Goal: Obtain resource: Obtain resource

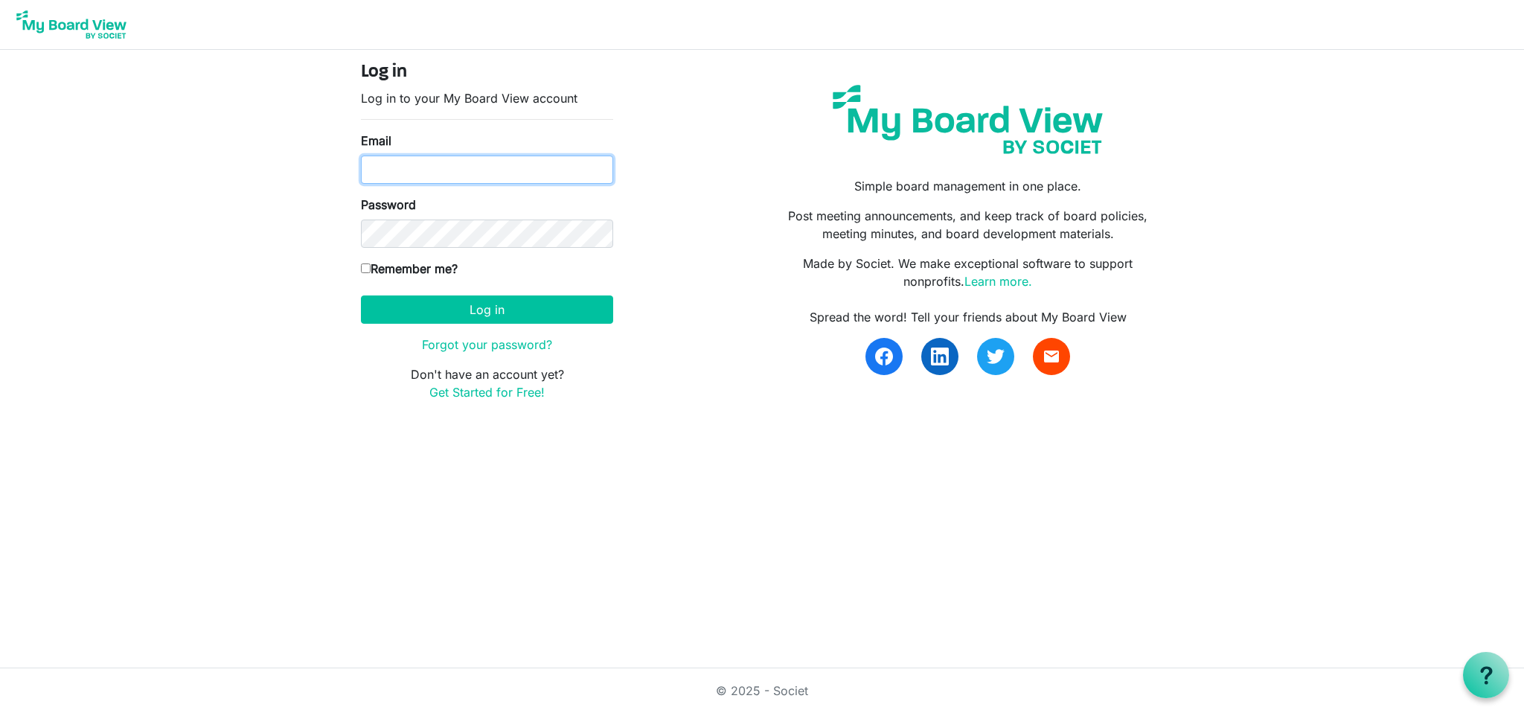
type input "[EMAIL_ADDRESS][DOMAIN_NAME]"
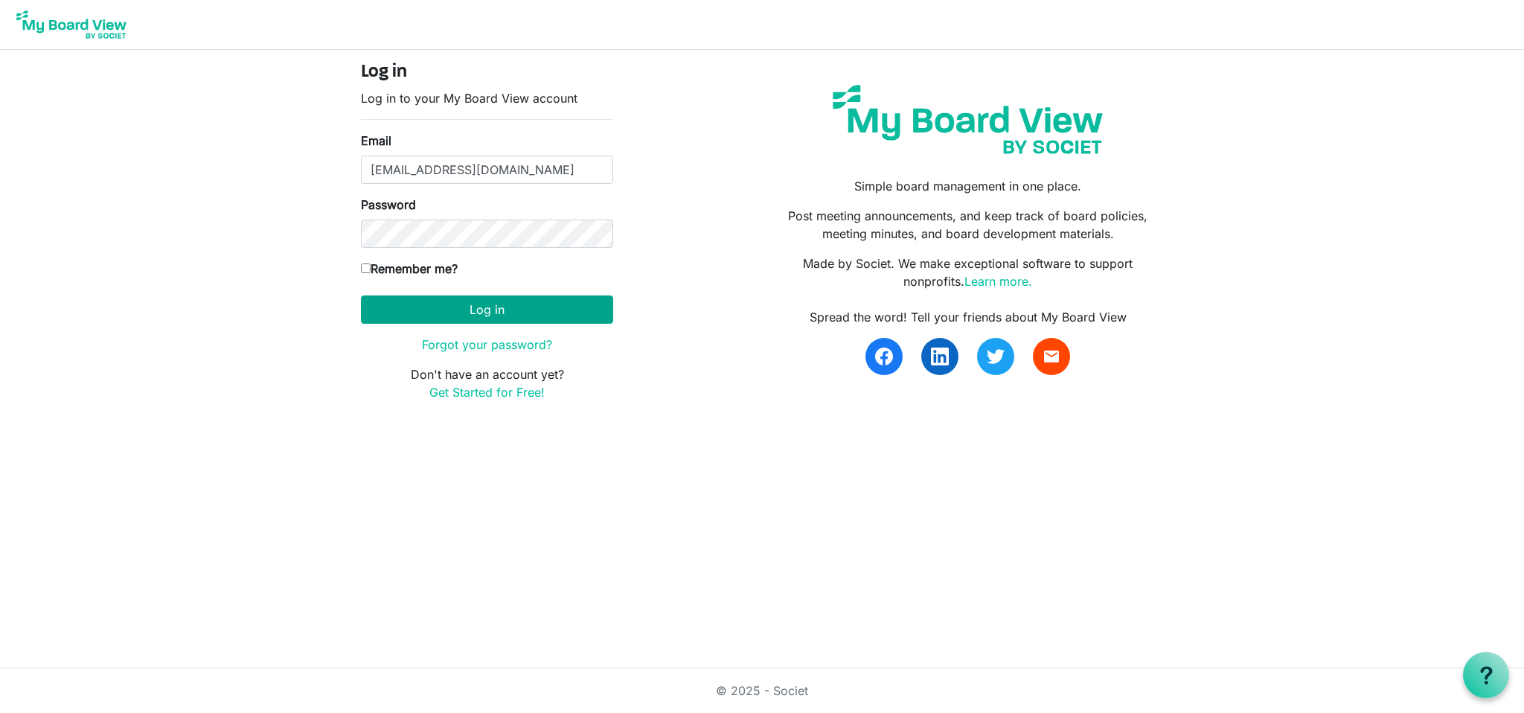
click at [483, 306] on button "Log in" at bounding box center [487, 309] width 252 height 28
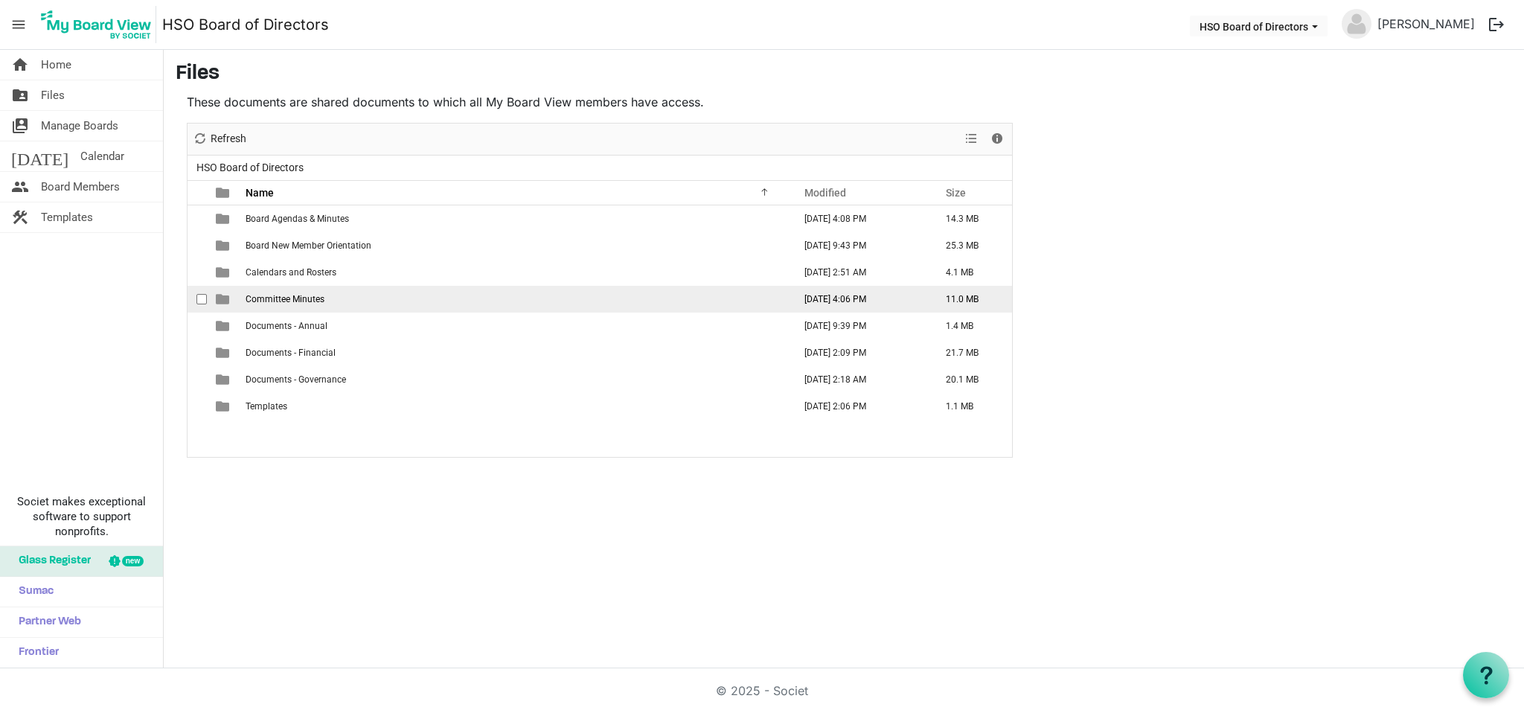
click at [272, 304] on span "Committee Minutes" at bounding box center [284, 299] width 79 height 10
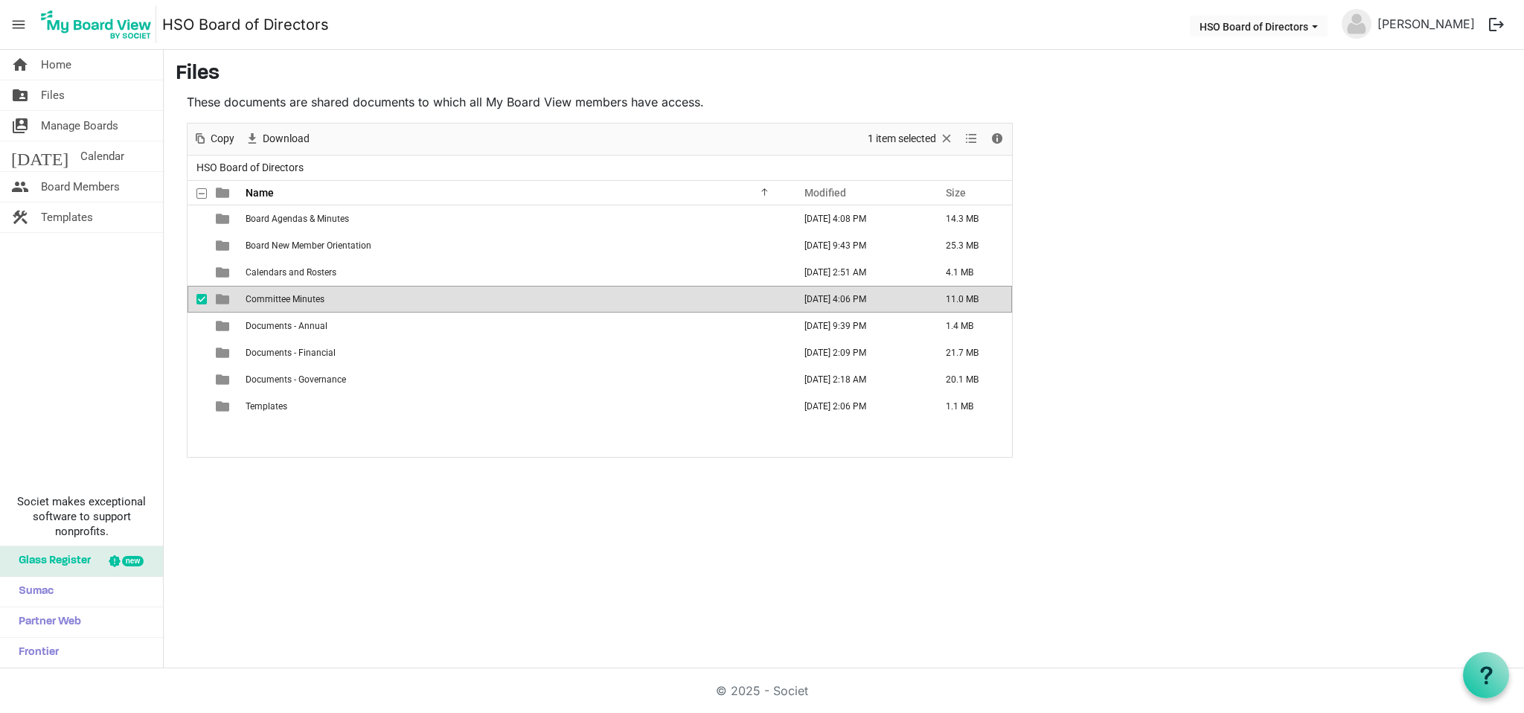
click at [217, 297] on span "is template cell column header type" at bounding box center [222, 298] width 13 height 13
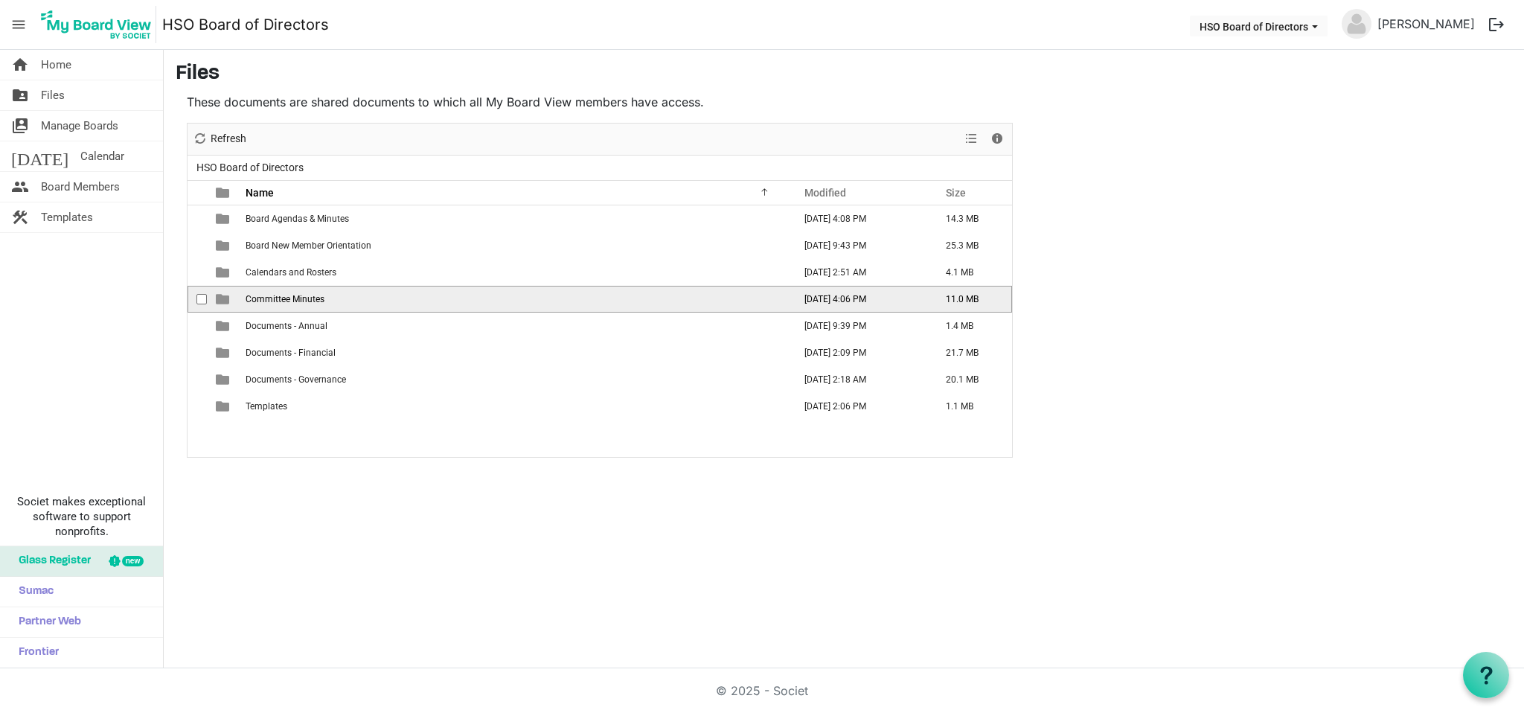
click at [203, 297] on span "checkbox" at bounding box center [201, 299] width 10 height 10
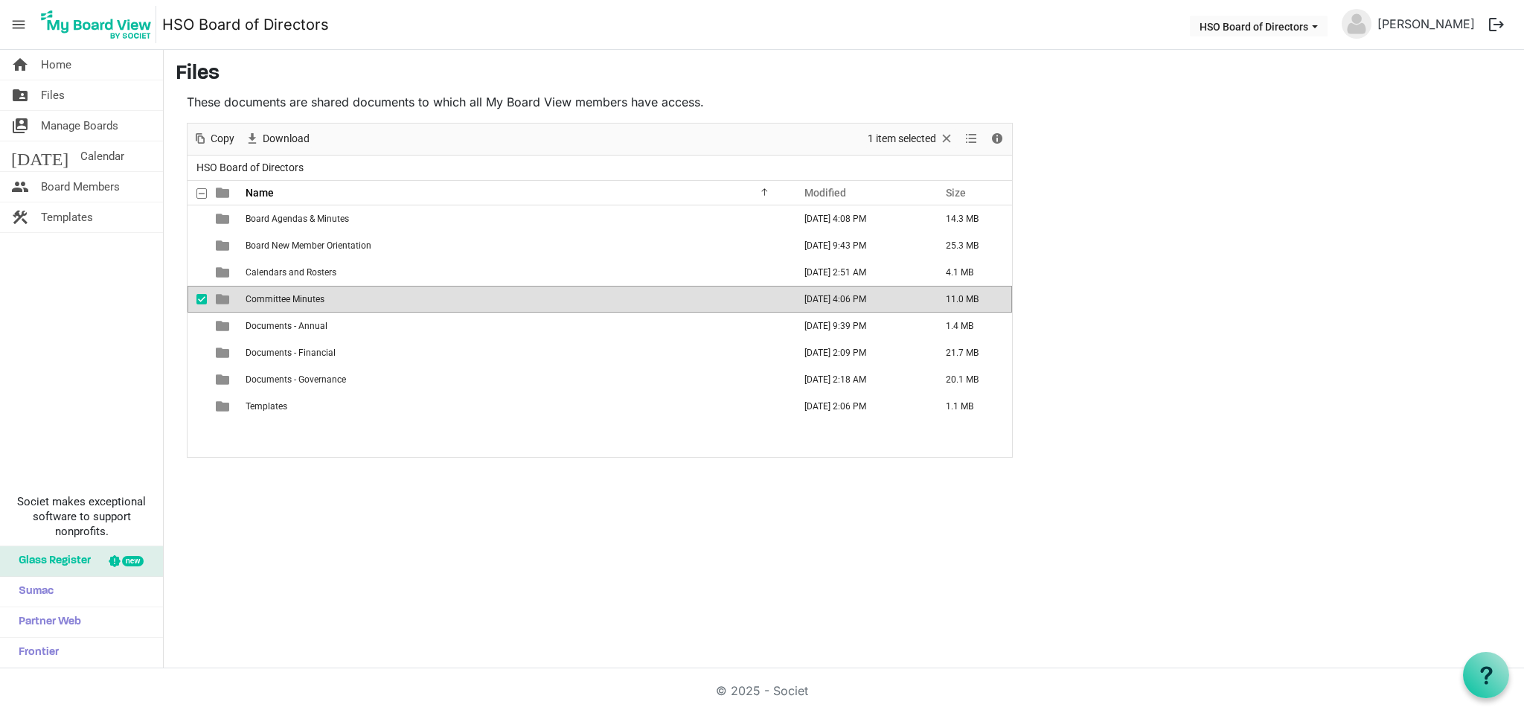
click at [223, 296] on span "is template cell column header type" at bounding box center [222, 298] width 13 height 13
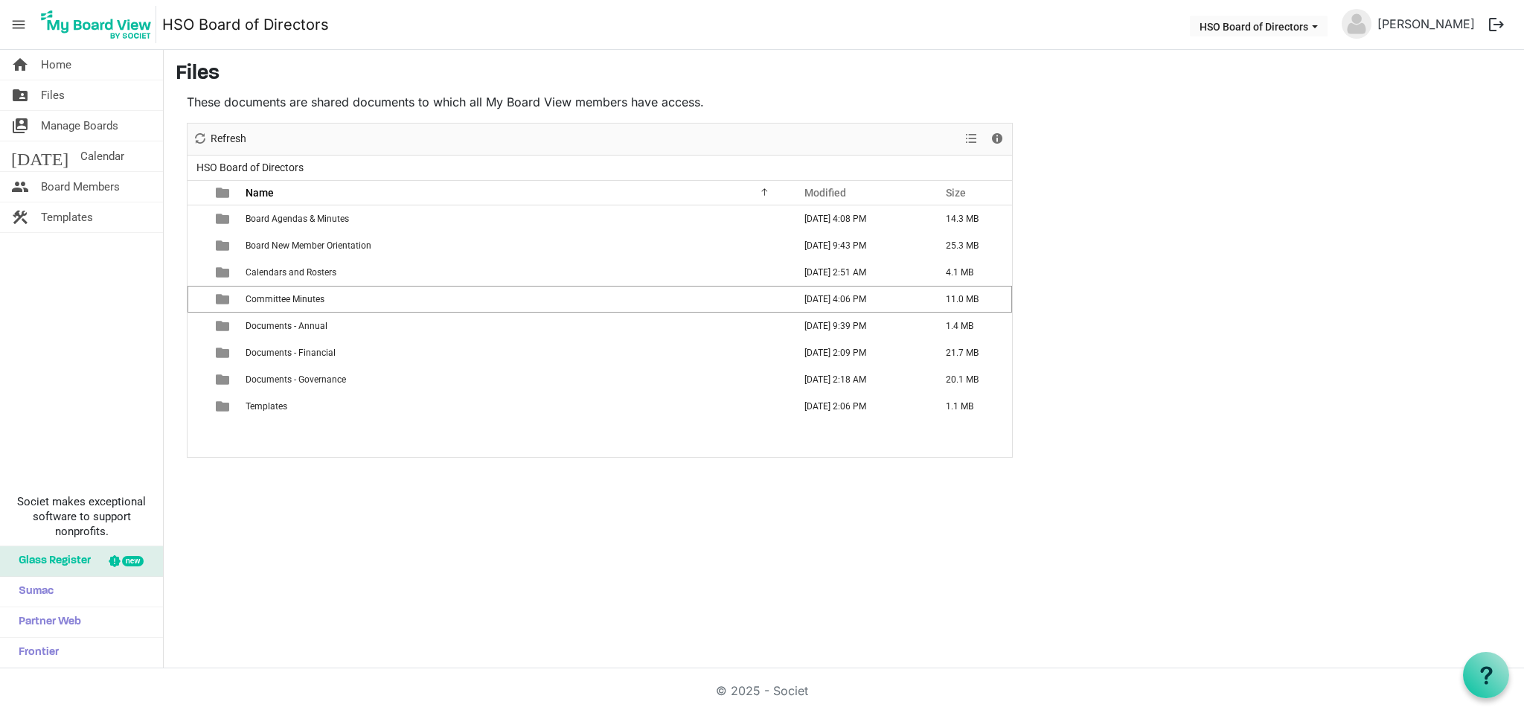
click at [223, 296] on span "is template cell column header type" at bounding box center [222, 298] width 13 height 13
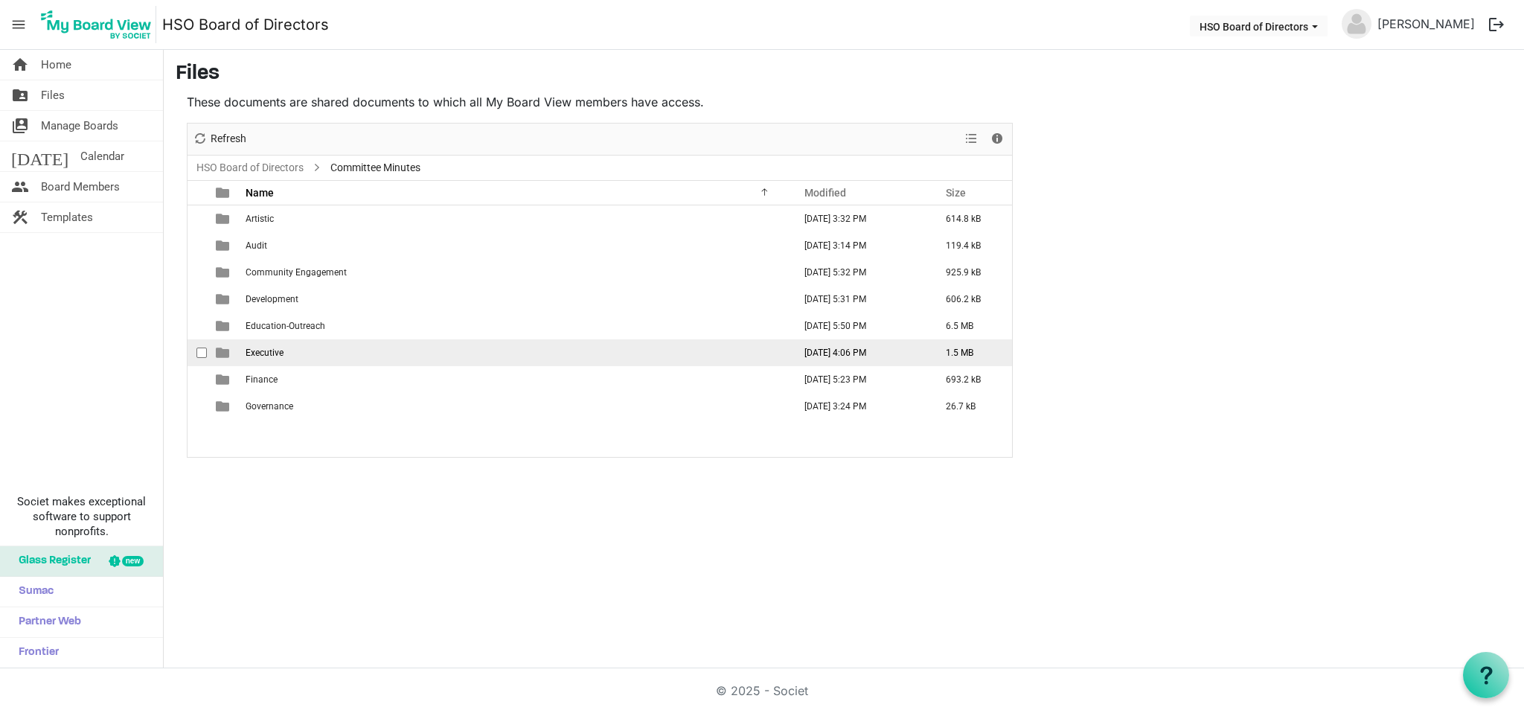
click at [225, 353] on span "is template cell column header type" at bounding box center [222, 352] width 13 height 13
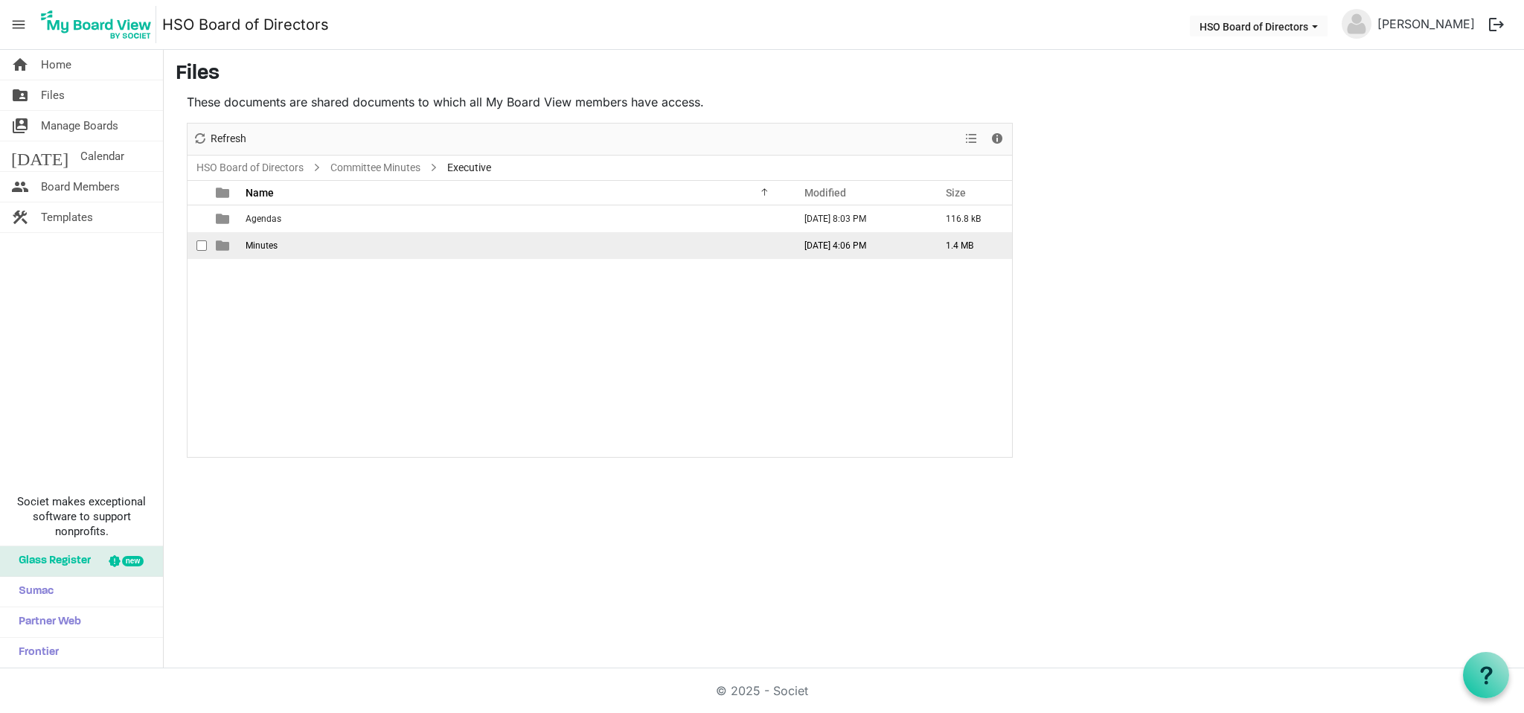
click at [221, 244] on span "is template cell column header type" at bounding box center [222, 245] width 13 height 13
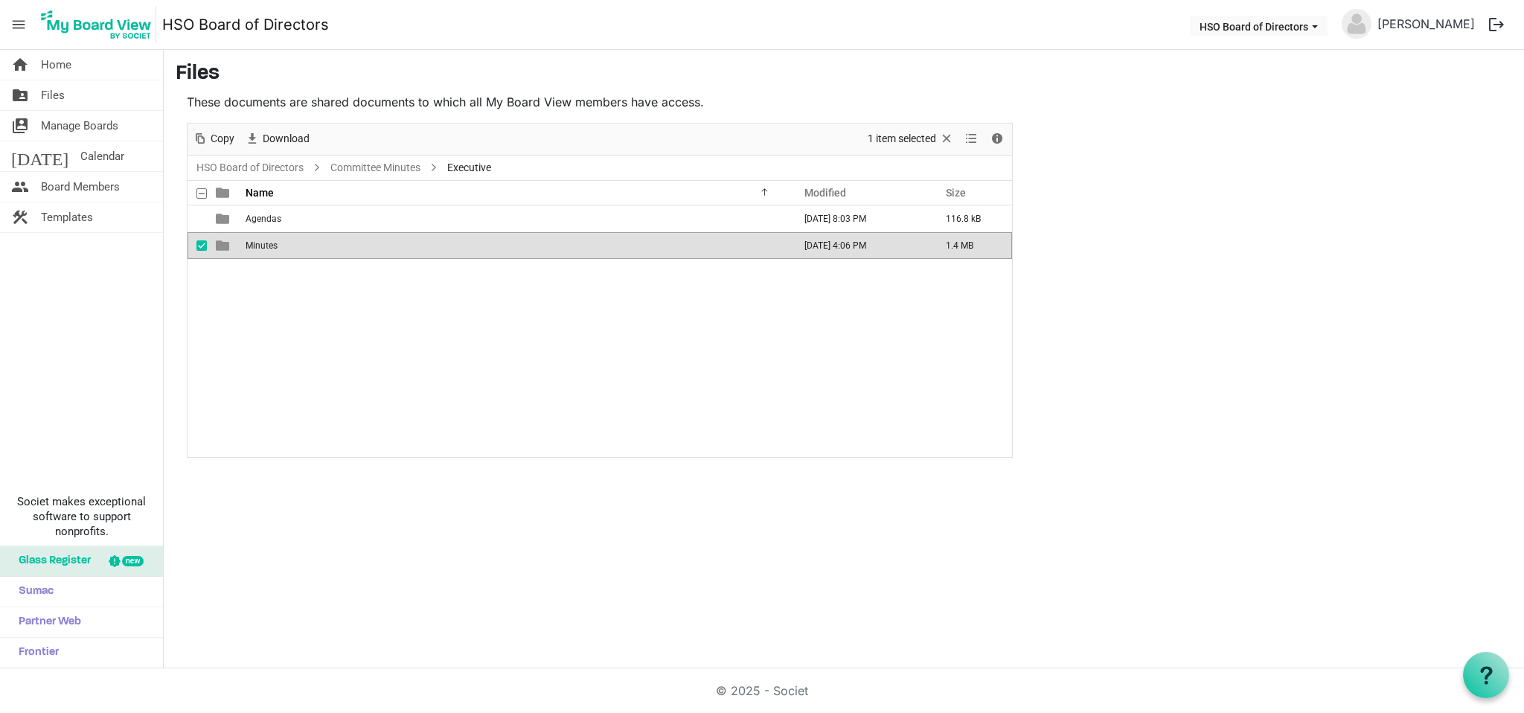
click at [221, 244] on span "is template cell column header type" at bounding box center [222, 245] width 13 height 13
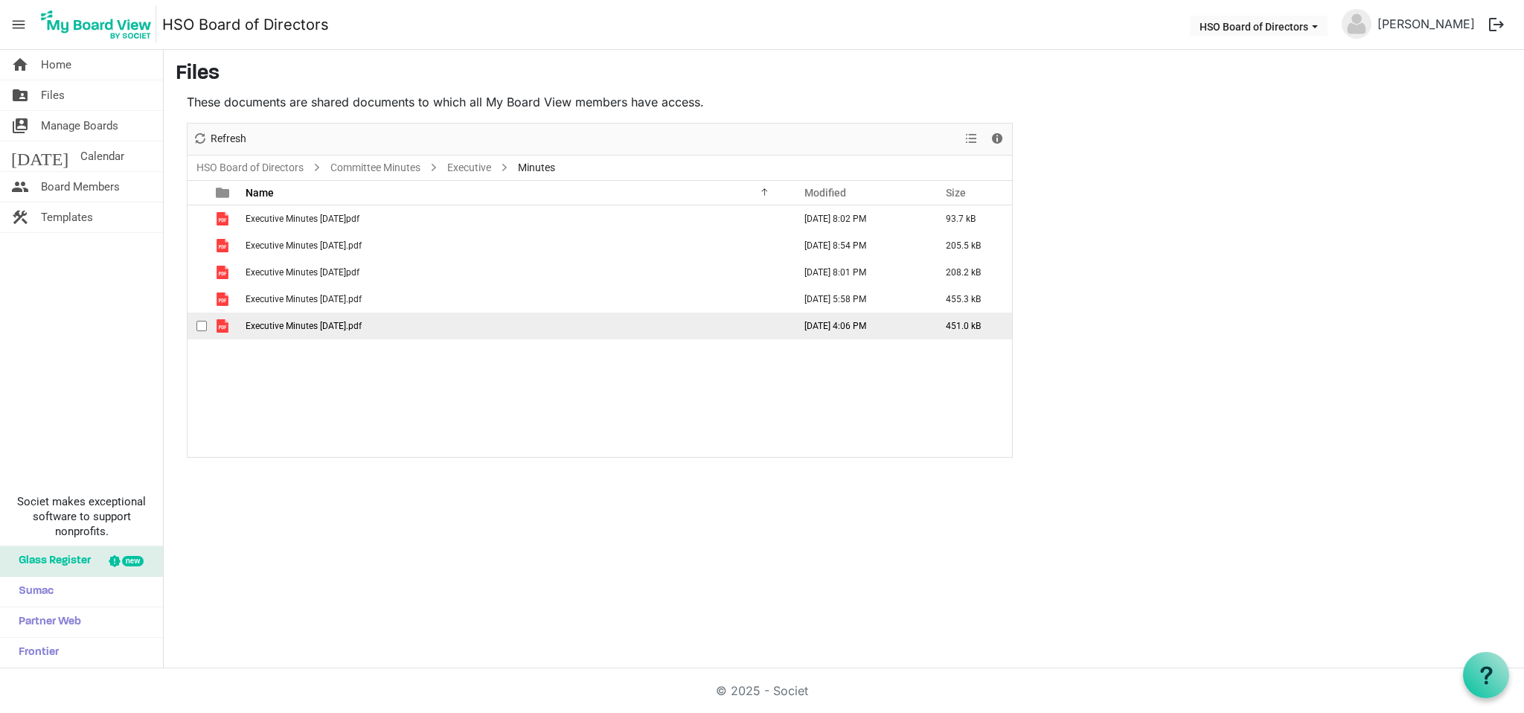
click at [207, 323] on div "checkbox" at bounding box center [205, 325] width 18 height 15
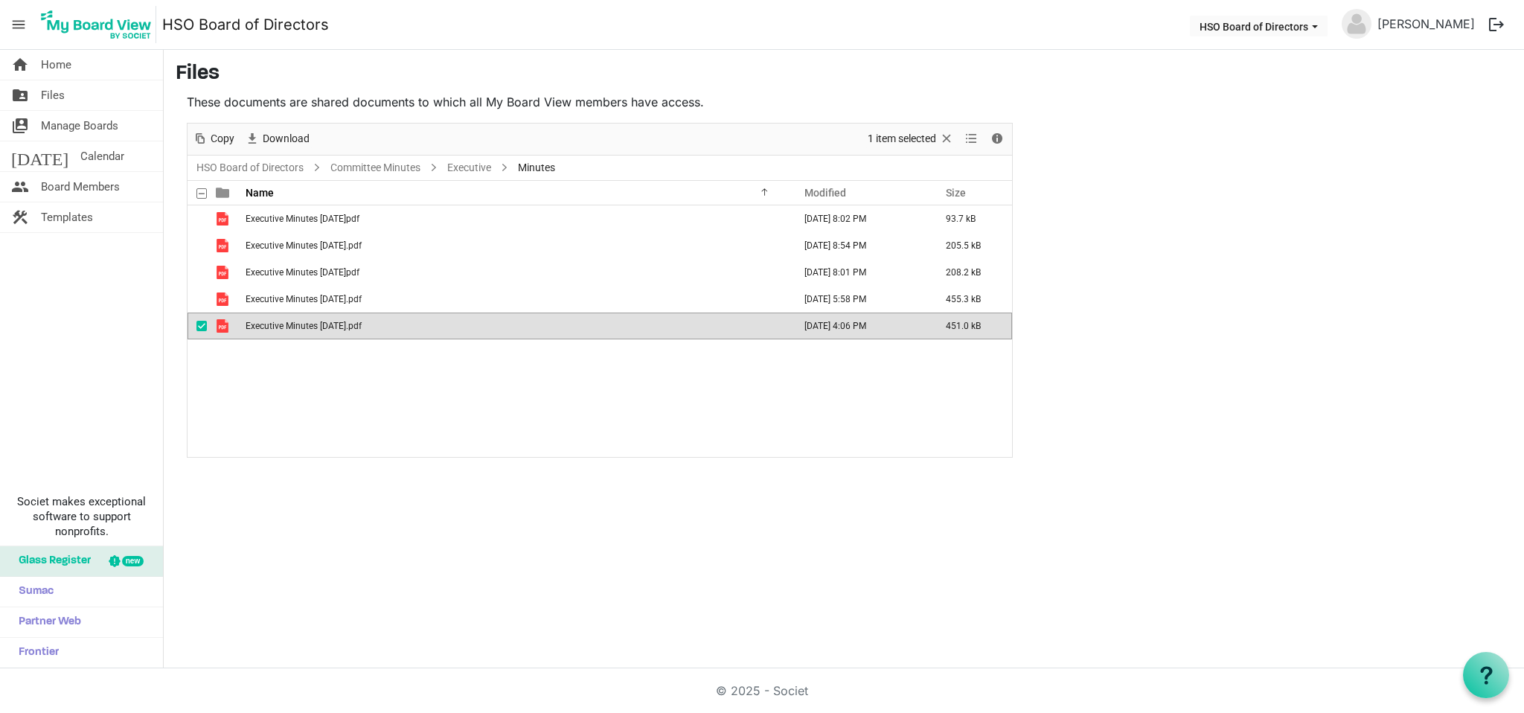
click at [219, 324] on span "is template cell column header type" at bounding box center [222, 325] width 13 height 13
click at [1320, 27] on span "HSO Board of Directors dropdownbutton" at bounding box center [1314, 27] width 13 height 6
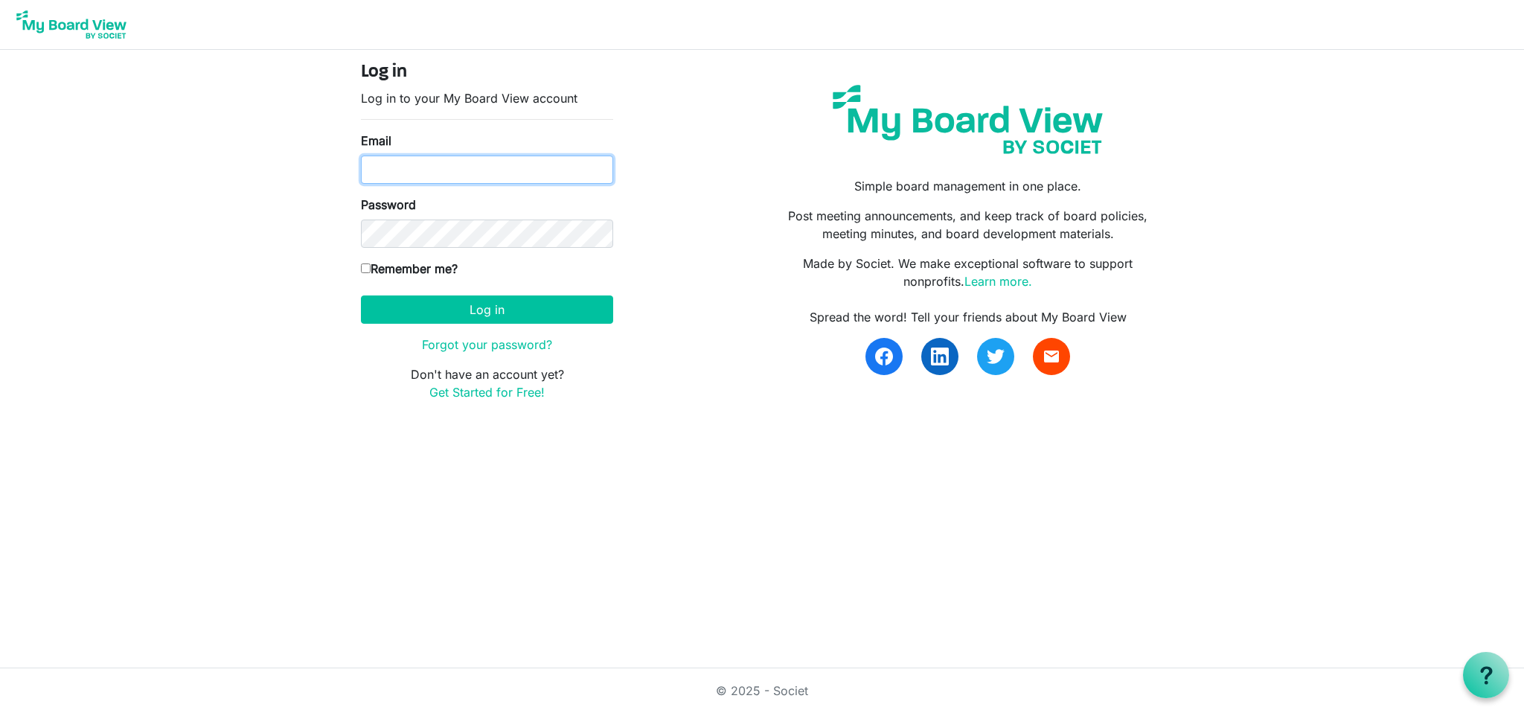
type input "[EMAIL_ADDRESS][DOMAIN_NAME]"
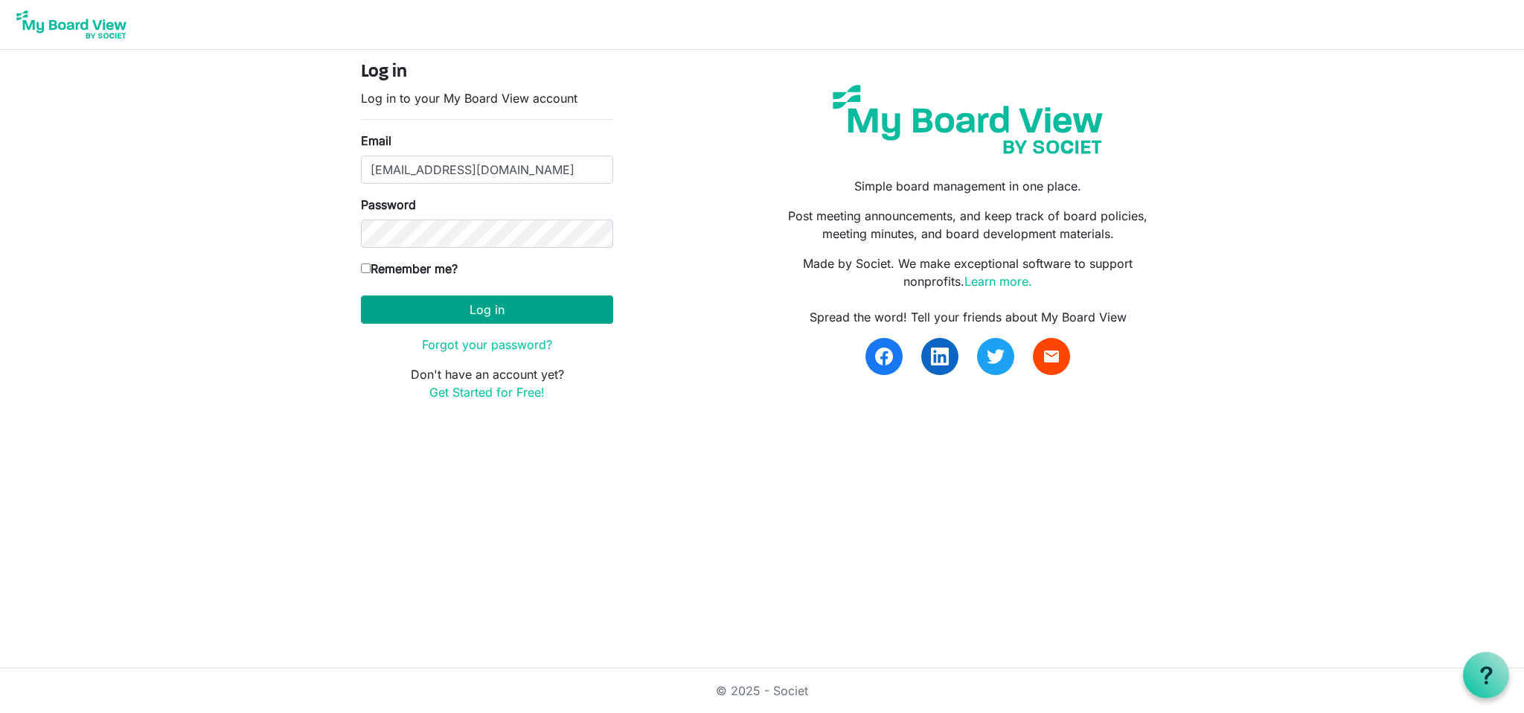
click at [478, 309] on button "Log in" at bounding box center [487, 309] width 252 height 28
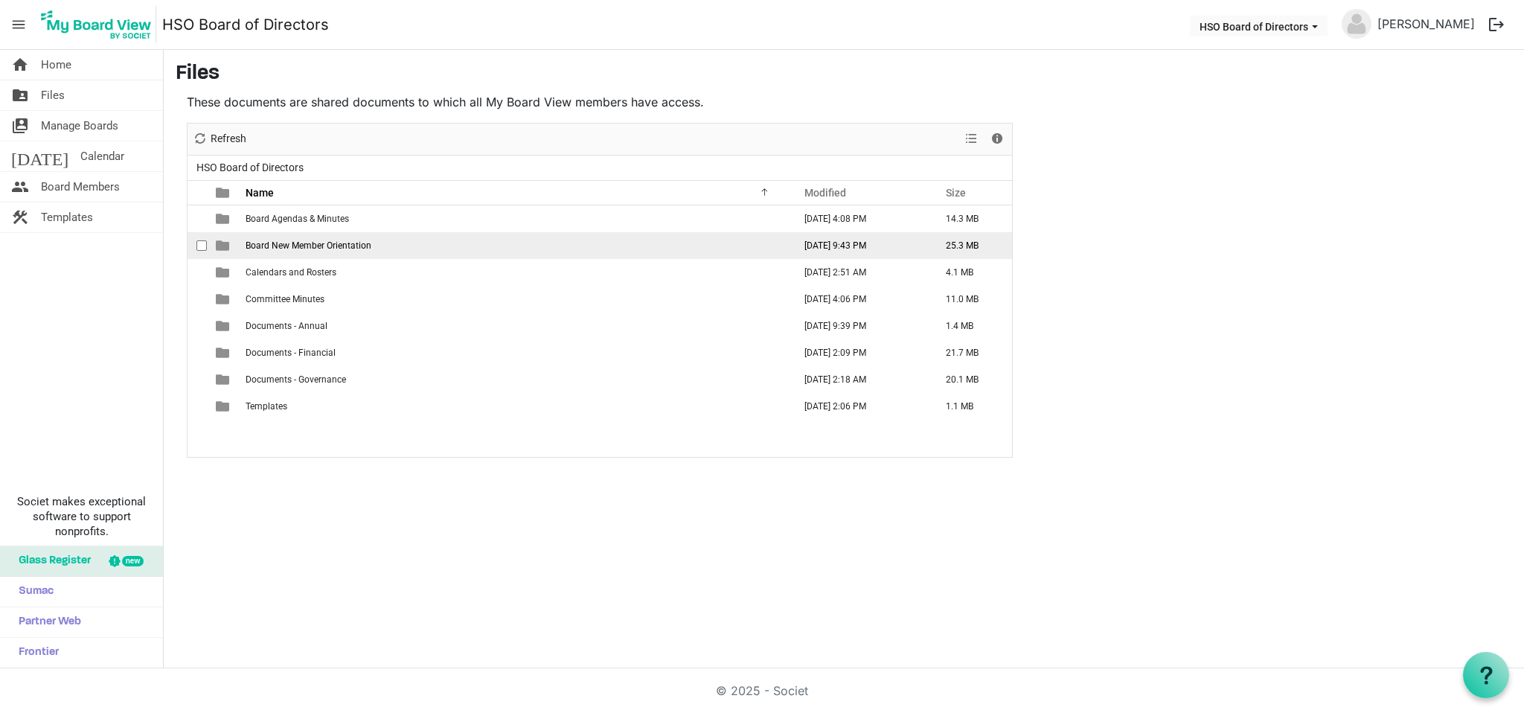
click at [200, 244] on span "checkbox" at bounding box center [201, 245] width 10 height 10
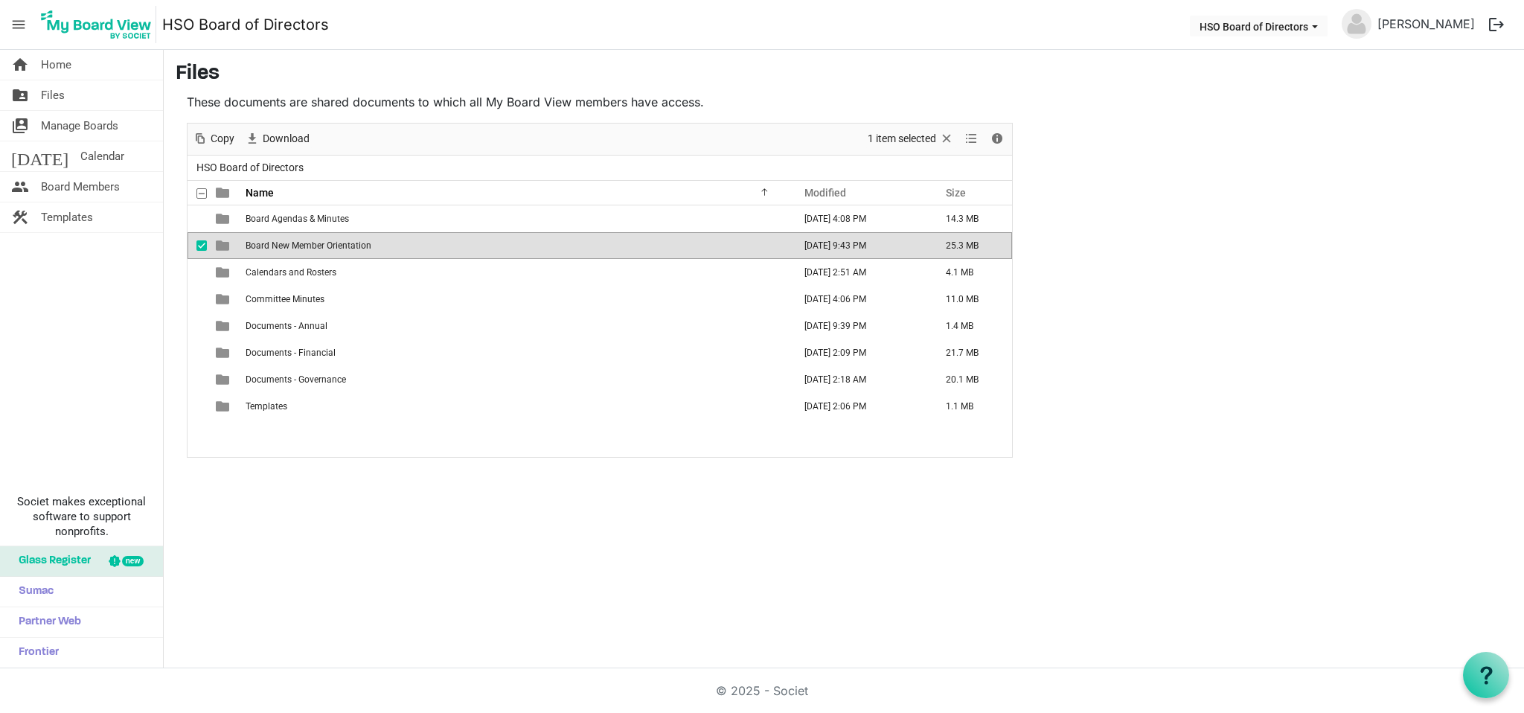
click at [263, 246] on span "Board New Member Orientation" at bounding box center [308, 245] width 126 height 10
click at [223, 245] on span "is template cell column header type" at bounding box center [222, 245] width 13 height 13
click at [222, 244] on span "is template cell column header type" at bounding box center [222, 245] width 13 height 13
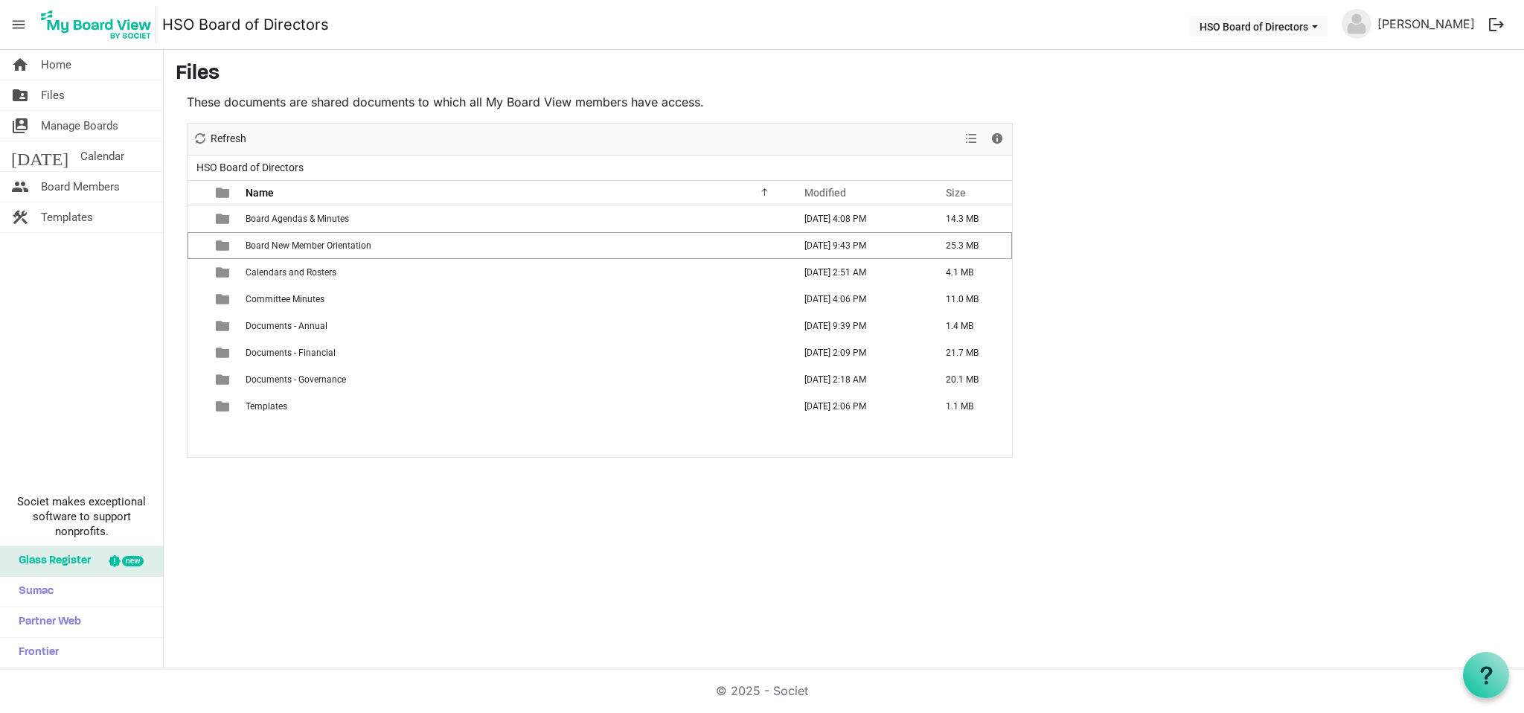
click at [222, 244] on span "is template cell column header type" at bounding box center [222, 245] width 13 height 13
